Goal: Task Accomplishment & Management: Manage account settings

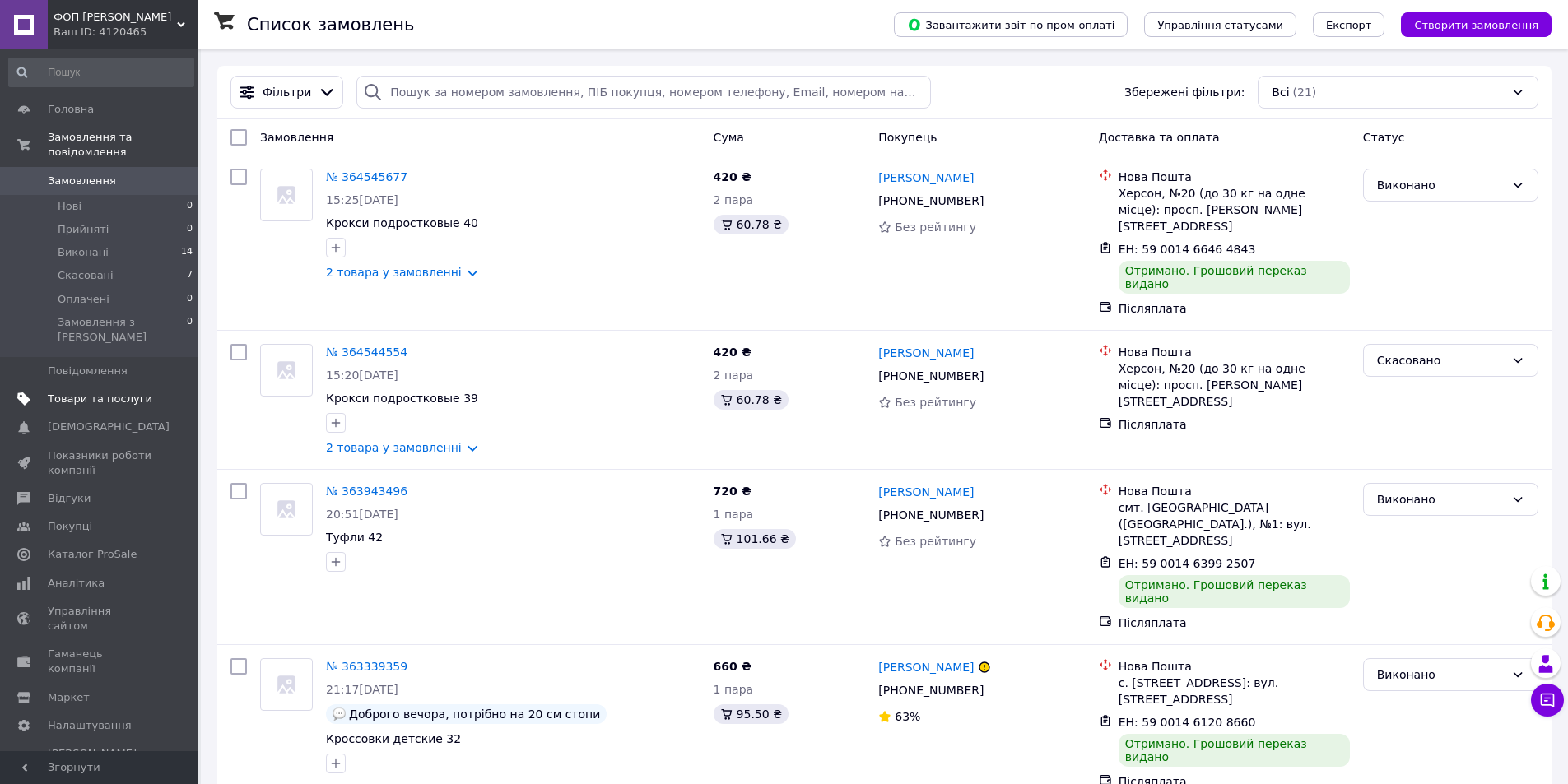
click at [95, 392] on span "Товари та послуги" at bounding box center [100, 399] width 104 height 14
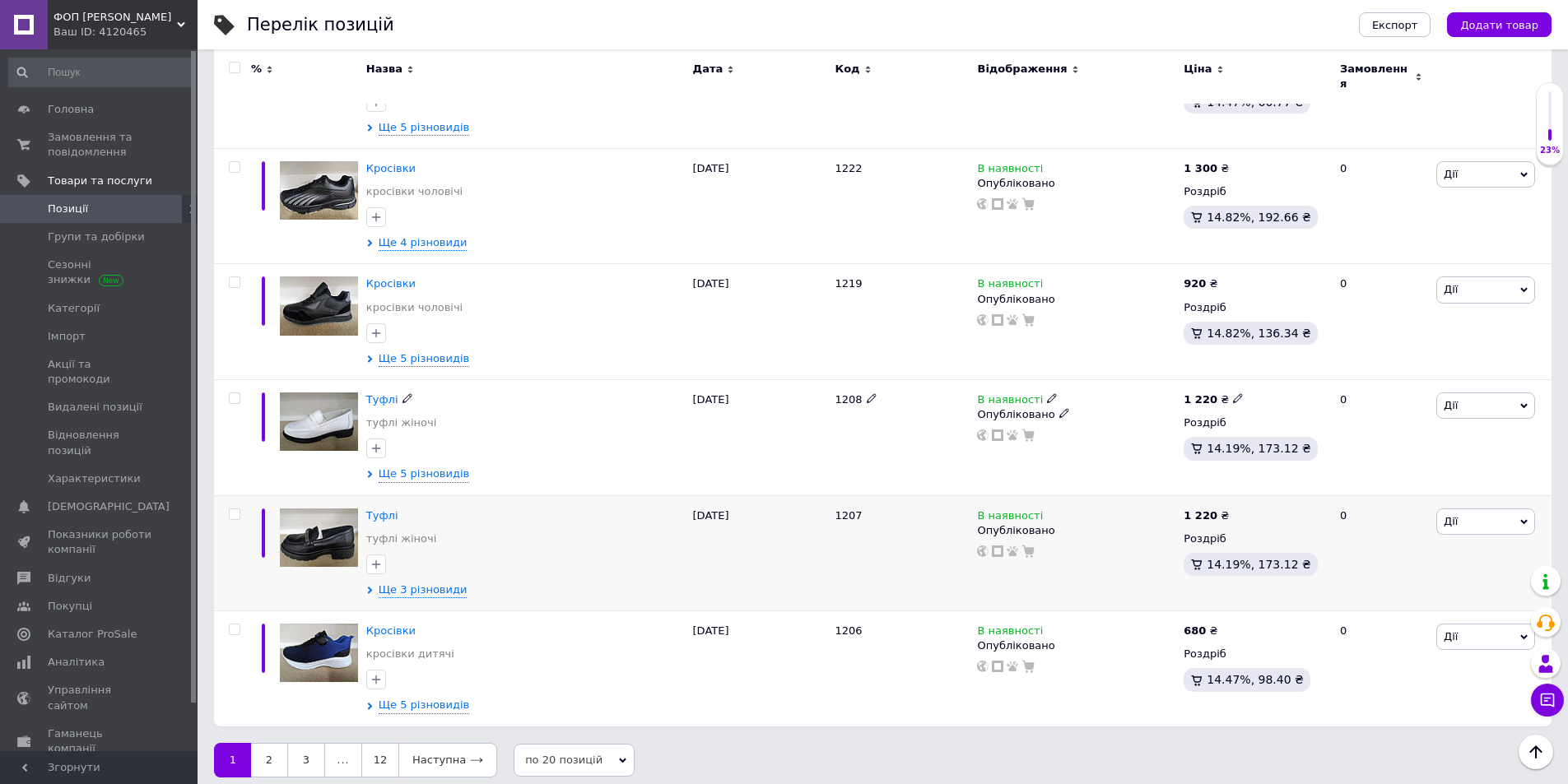
scroll to position [1938, 0]
click at [378, 754] on link "12" at bounding box center [380, 760] width 37 height 34
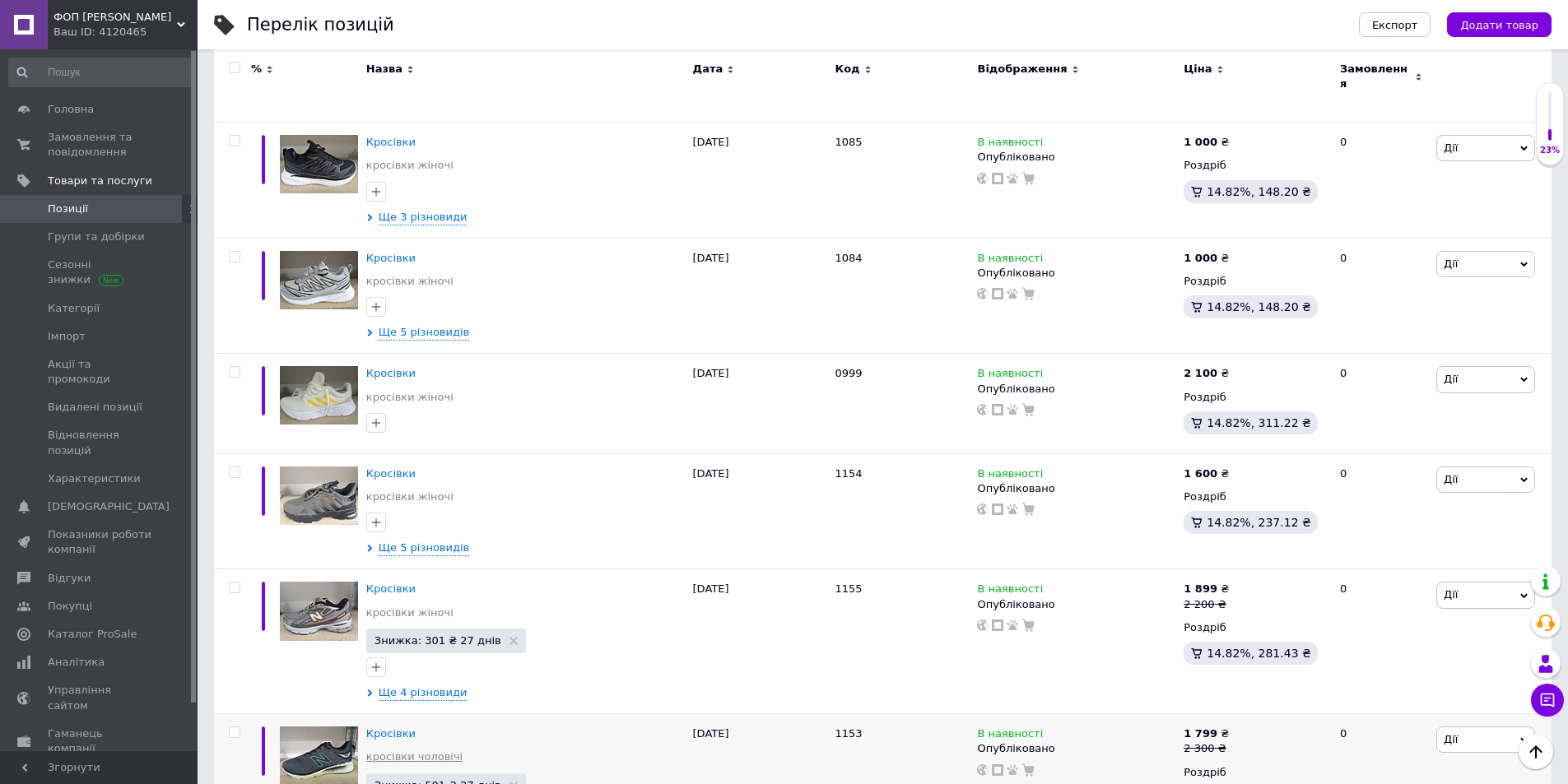
scroll to position [923, 0]
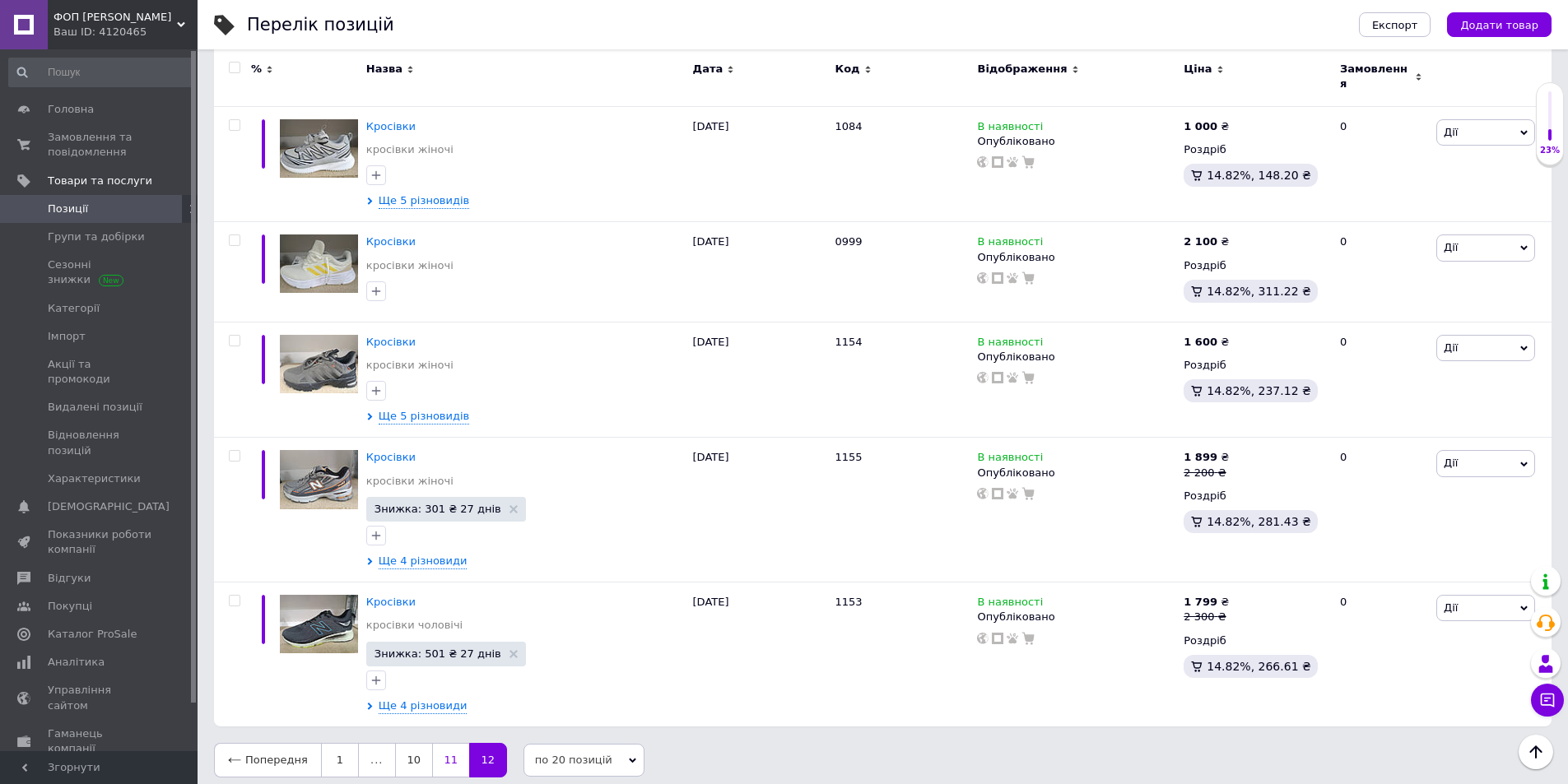
click at [437, 749] on link "11" at bounding box center [450, 760] width 37 height 34
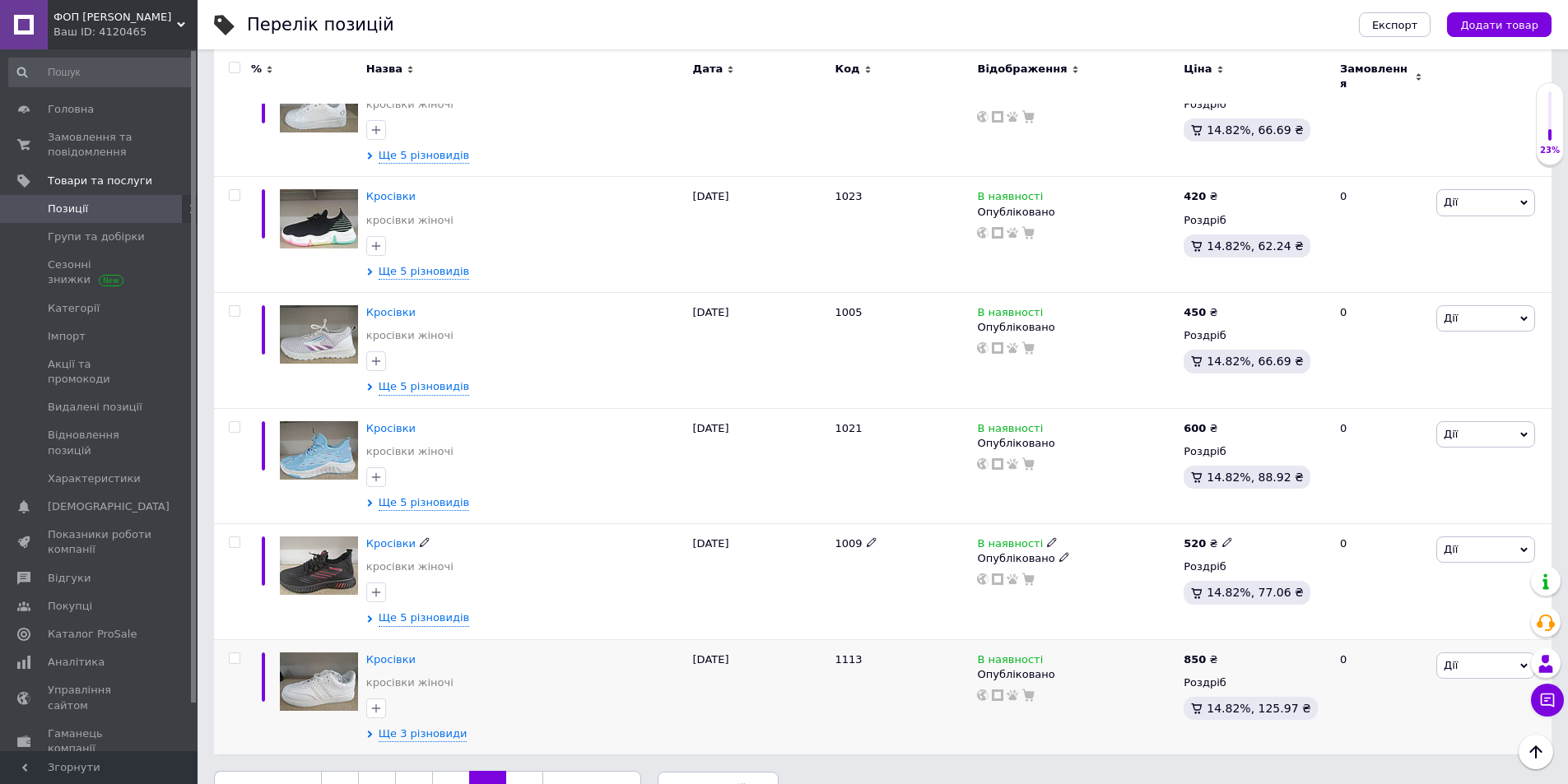
scroll to position [1960, 0]
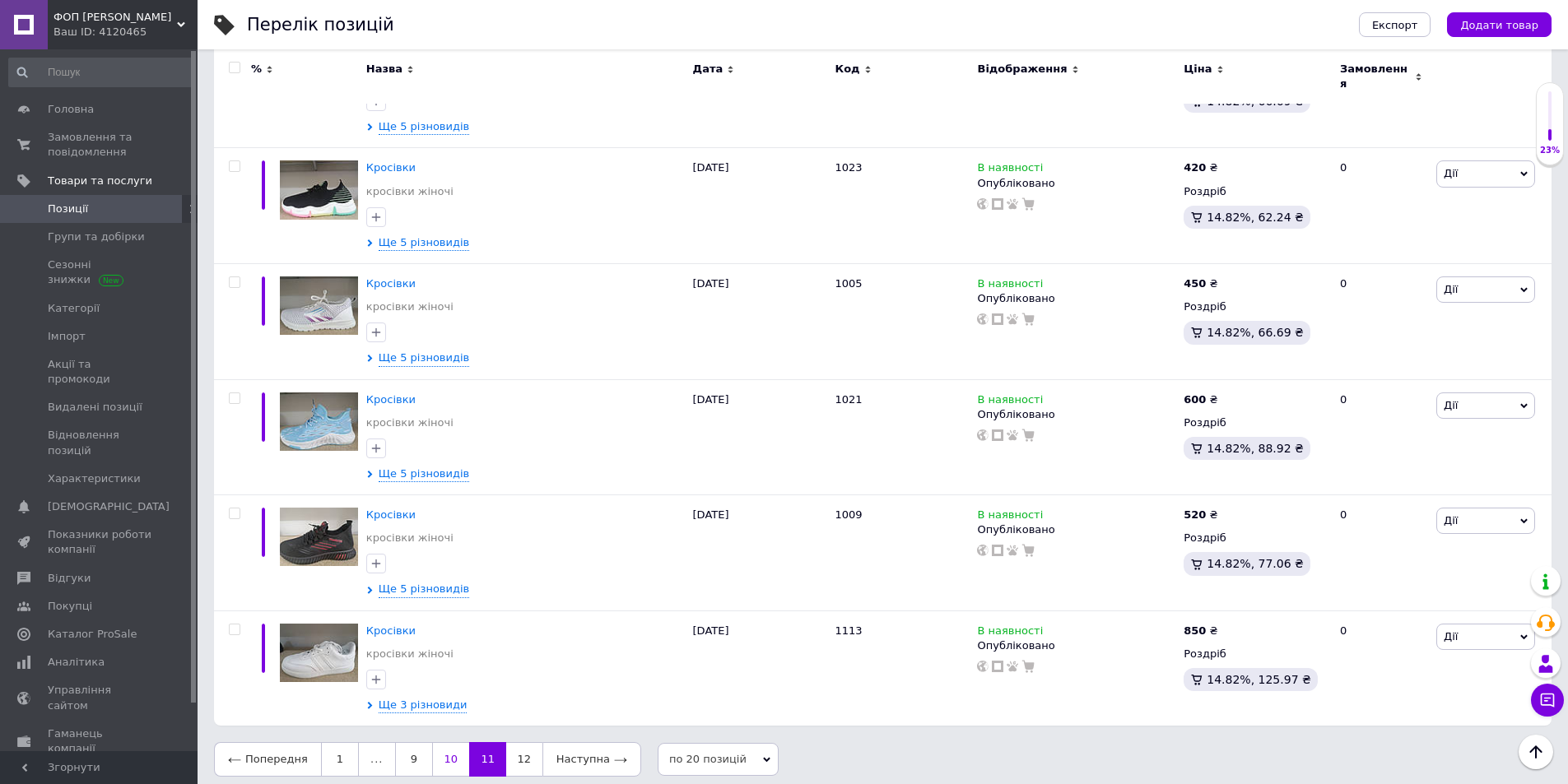
click at [441, 751] on link "10" at bounding box center [450, 760] width 37 height 34
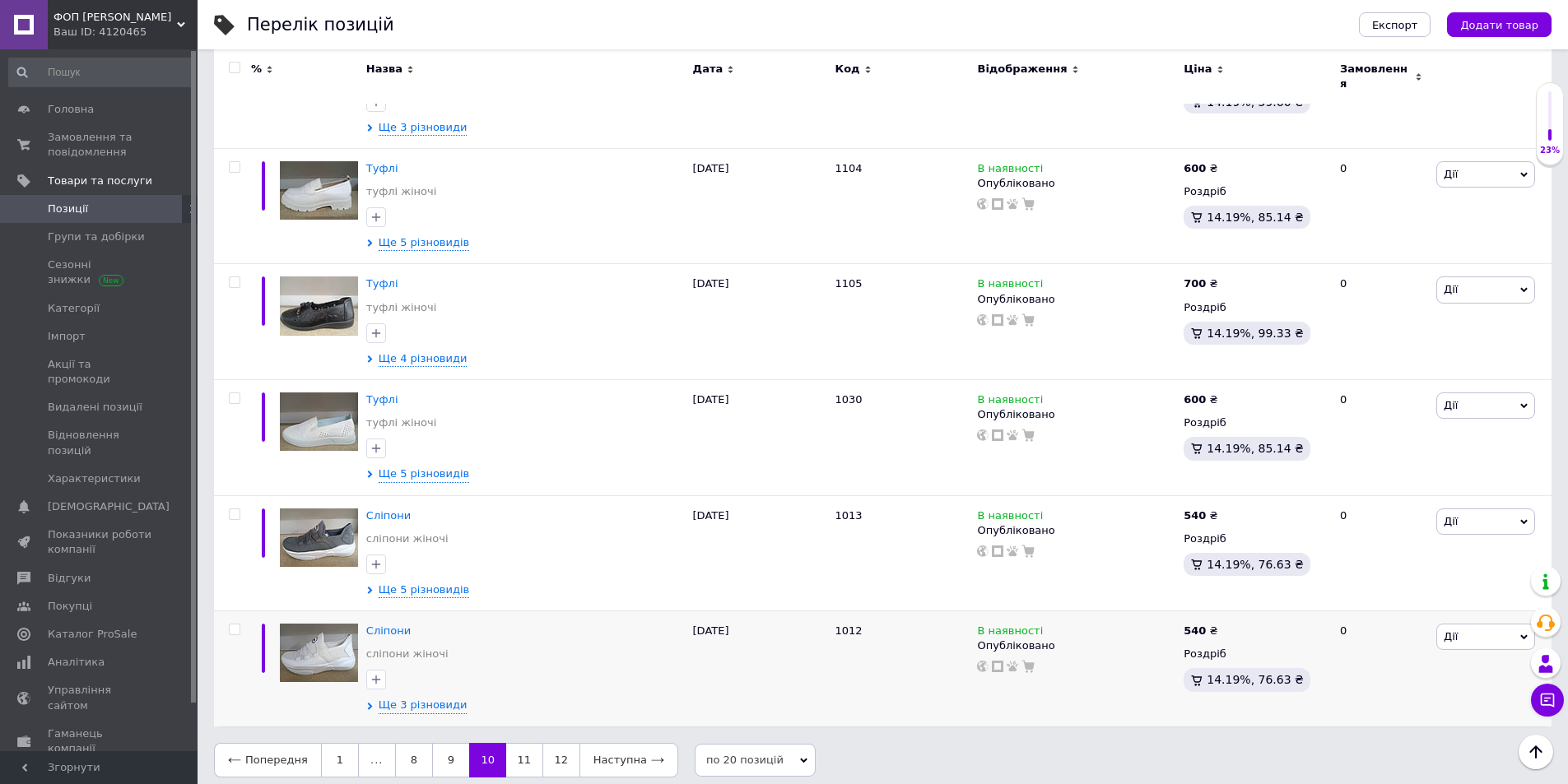
scroll to position [1922, 0]
click at [445, 745] on link "9" at bounding box center [450, 760] width 37 height 34
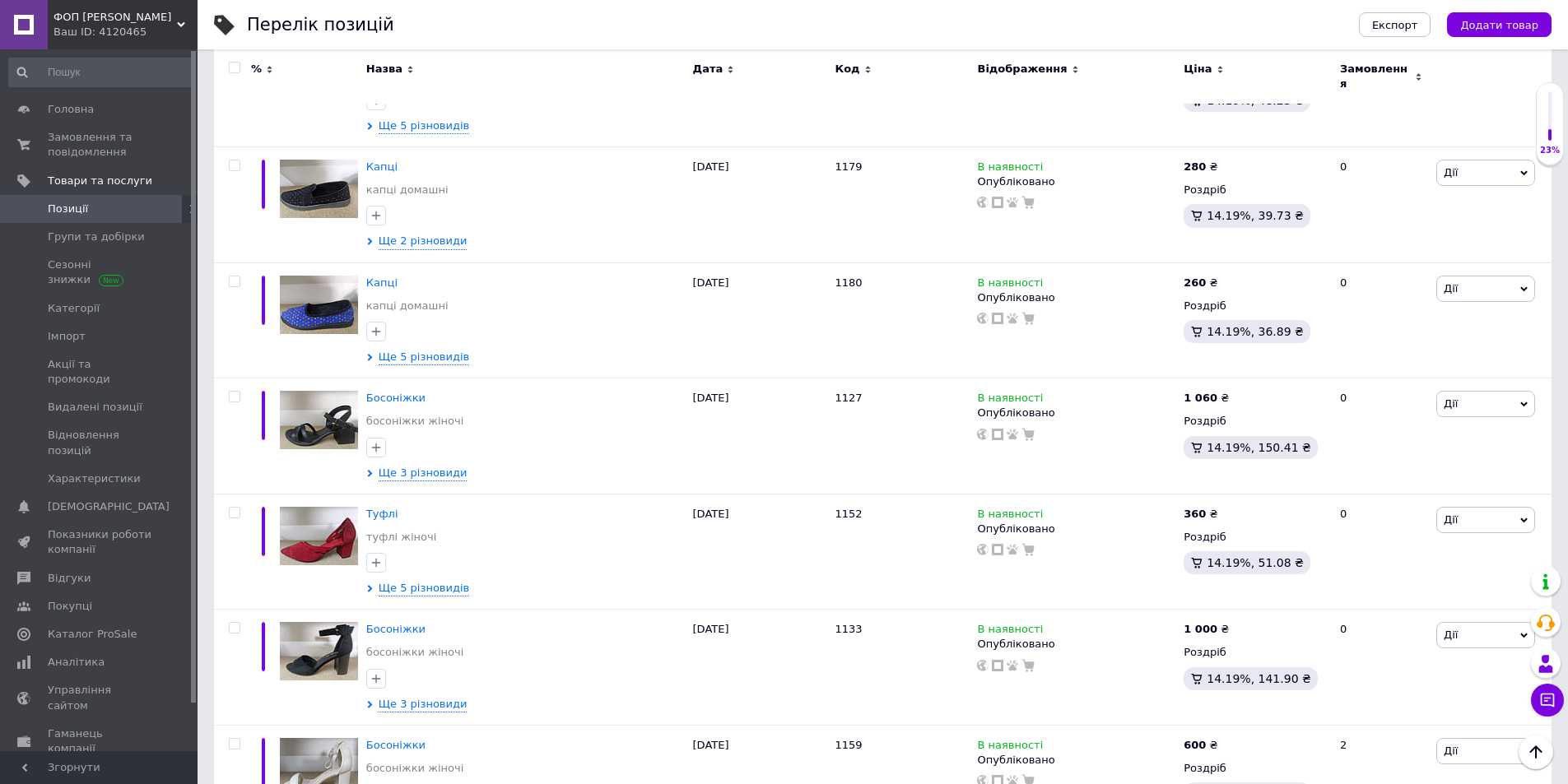
scroll to position [1875, 0]
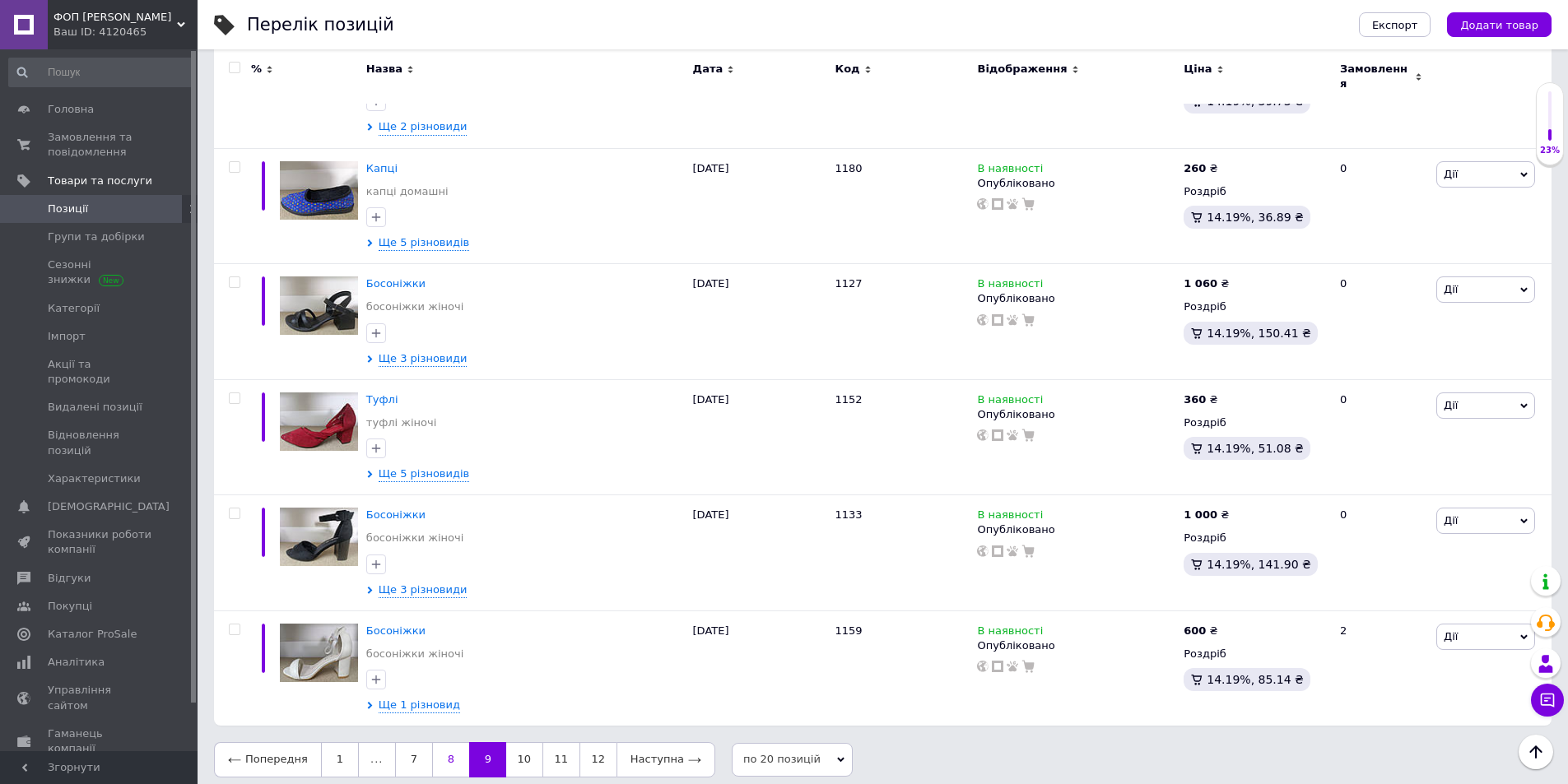
click at [438, 755] on link "8" at bounding box center [450, 760] width 37 height 34
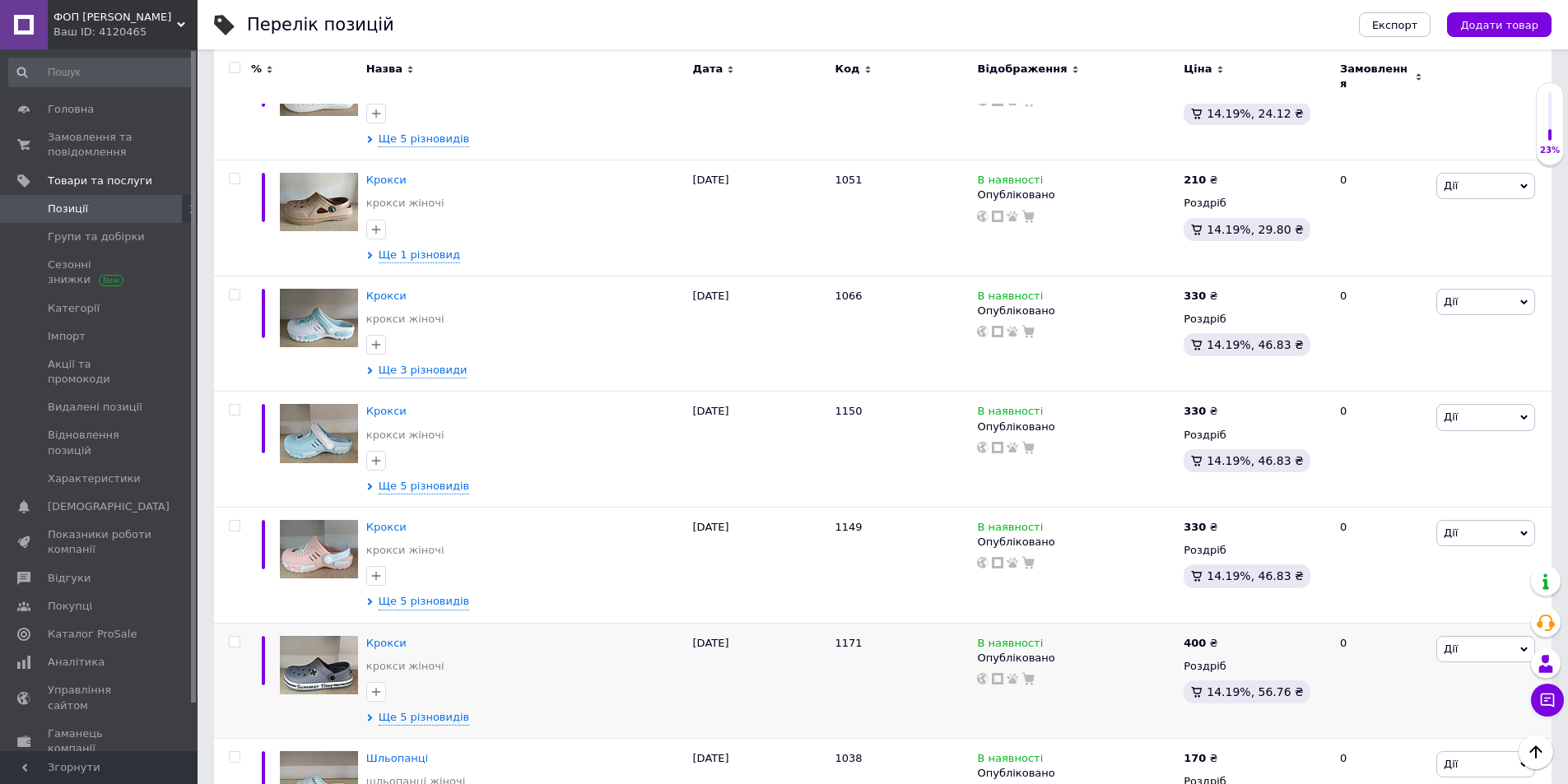
scroll to position [1938, 0]
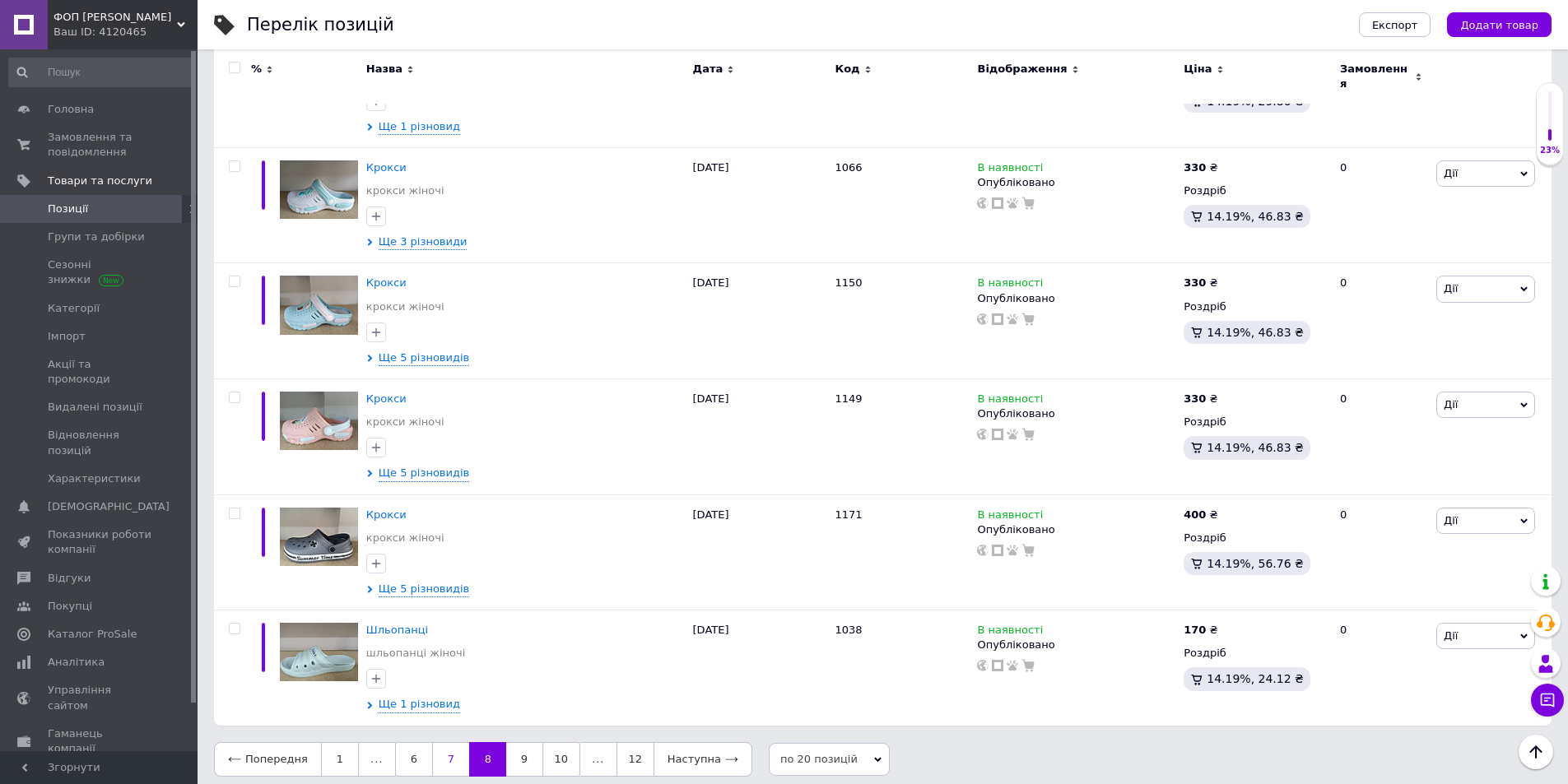
click at [446, 752] on link "7" at bounding box center [450, 760] width 37 height 34
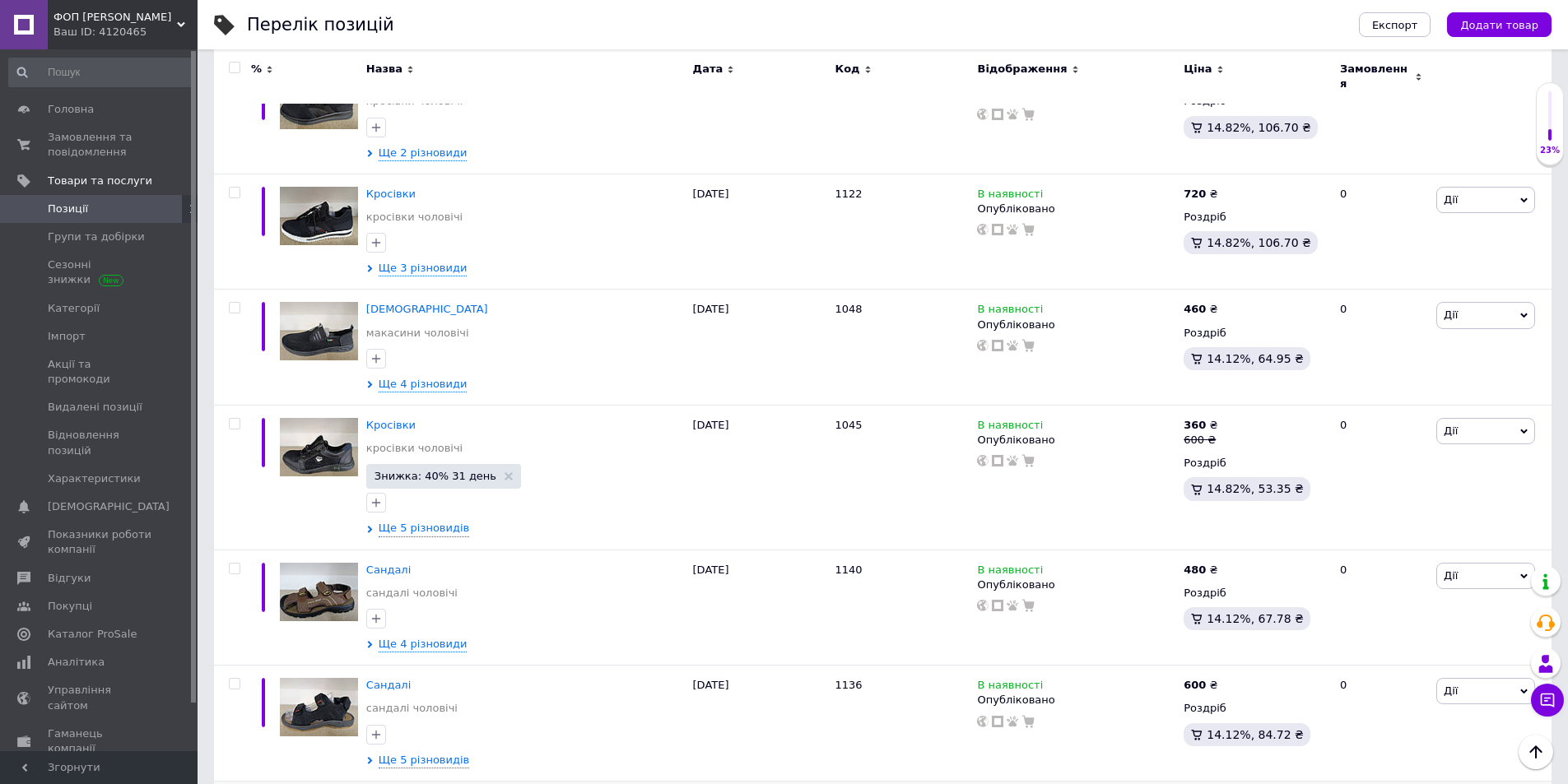
scroll to position [869, 0]
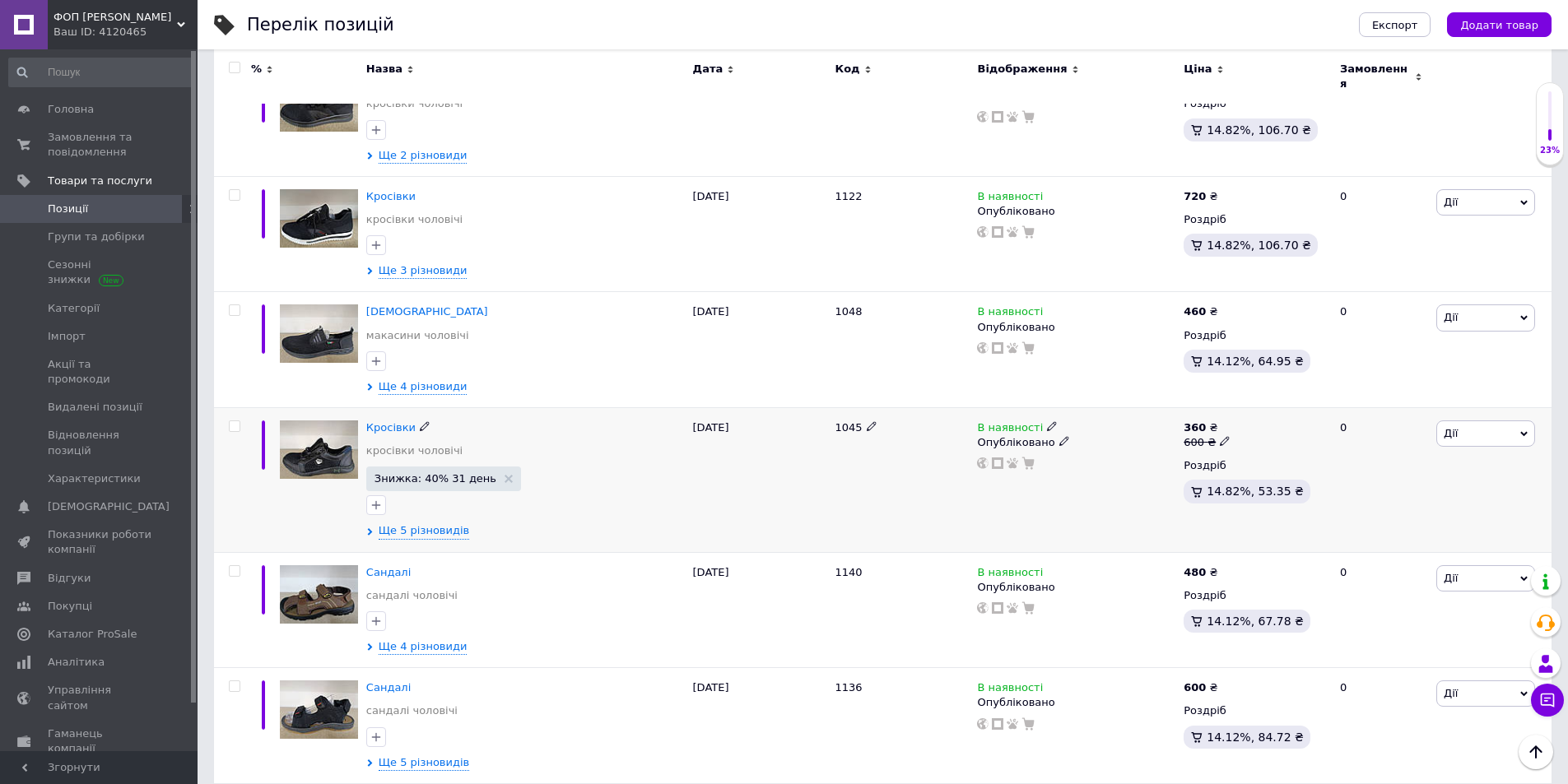
click at [332, 439] on img at bounding box center [319, 449] width 78 height 59
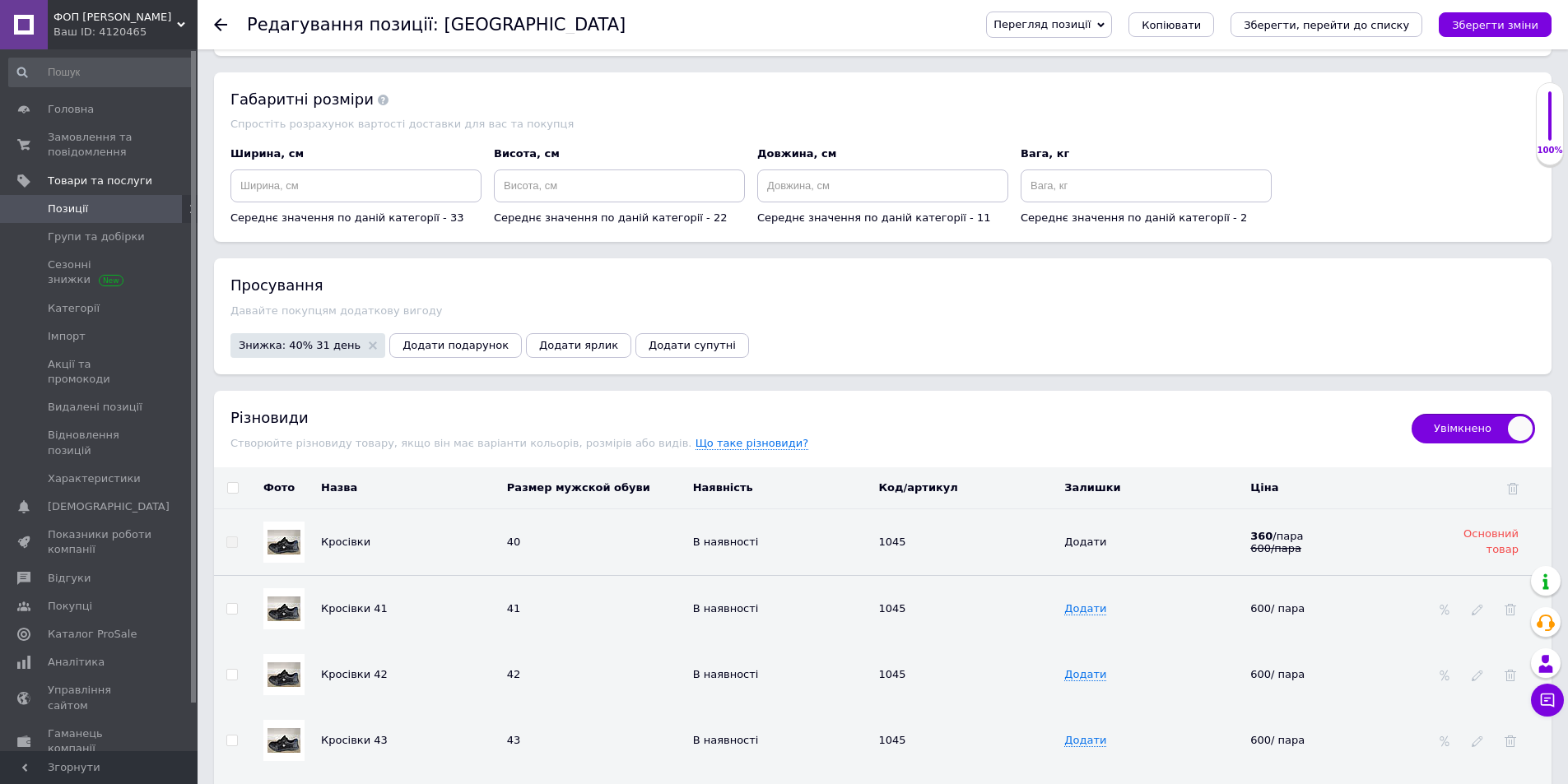
scroll to position [1974, 0]
